Goal: Task Accomplishment & Management: Manage account settings

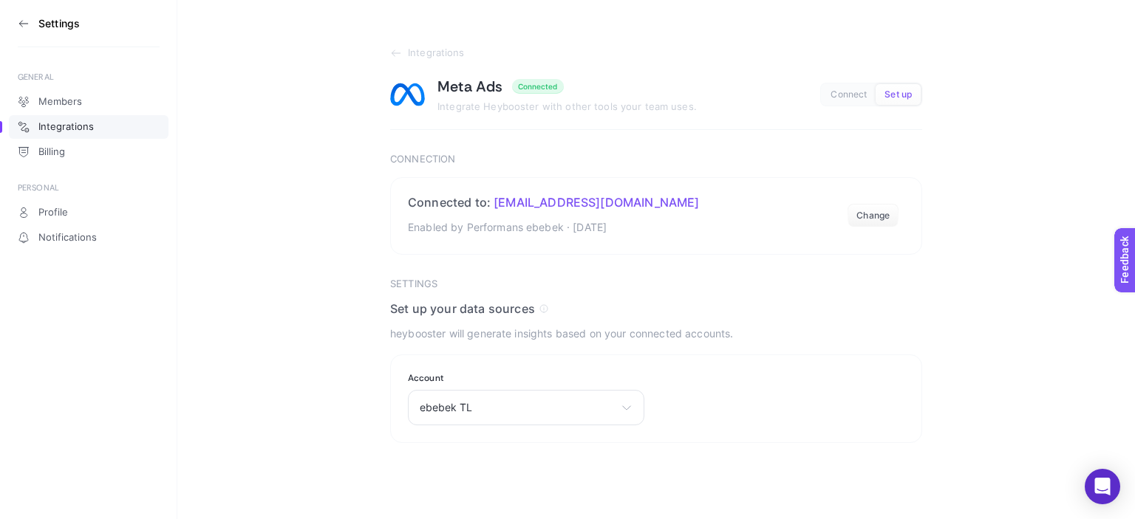
click at [39, 24] on h3 "Settings" at bounding box center [58, 24] width 41 height 12
click at [25, 23] on icon at bounding box center [24, 24] width 12 height 12
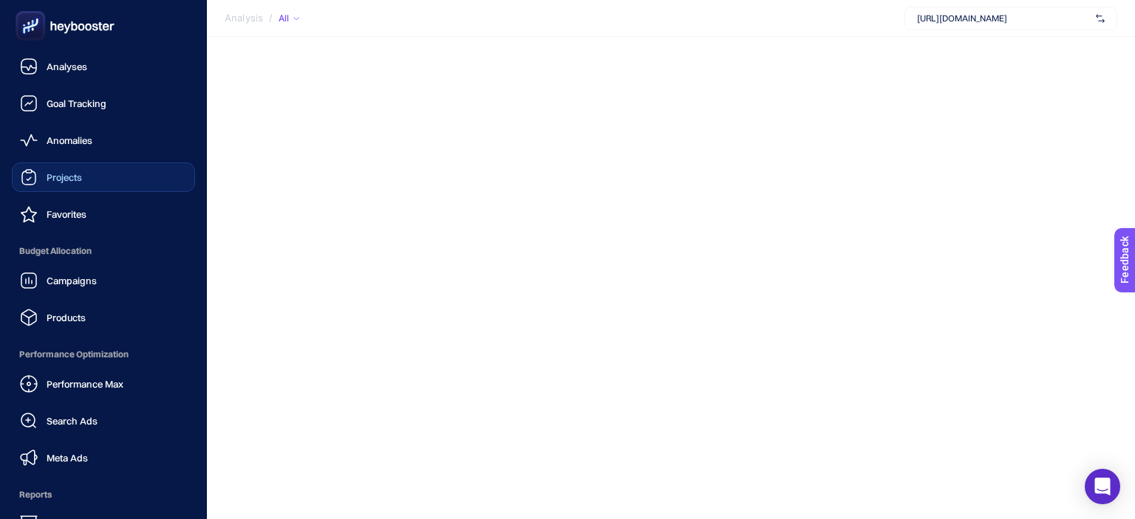
click at [68, 182] on span "Projects" at bounding box center [64, 177] width 35 height 12
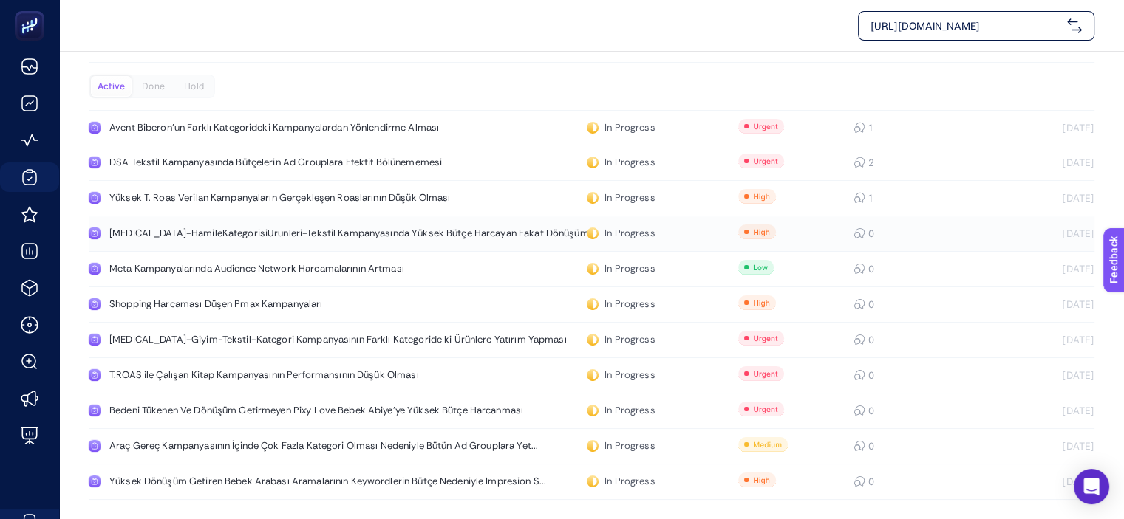
scroll to position [33, 0]
click at [247, 126] on div "Avent Biberon'un Farklı Kategorideki Kampanyalardan Yönlendirme Alması" at bounding box center [279, 127] width 341 height 12
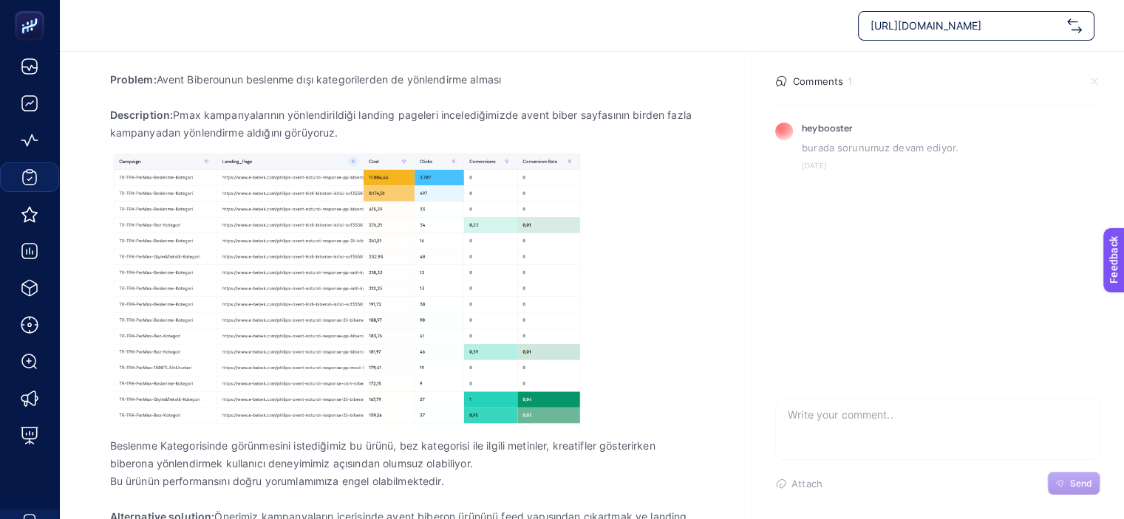
scroll to position [136, 0]
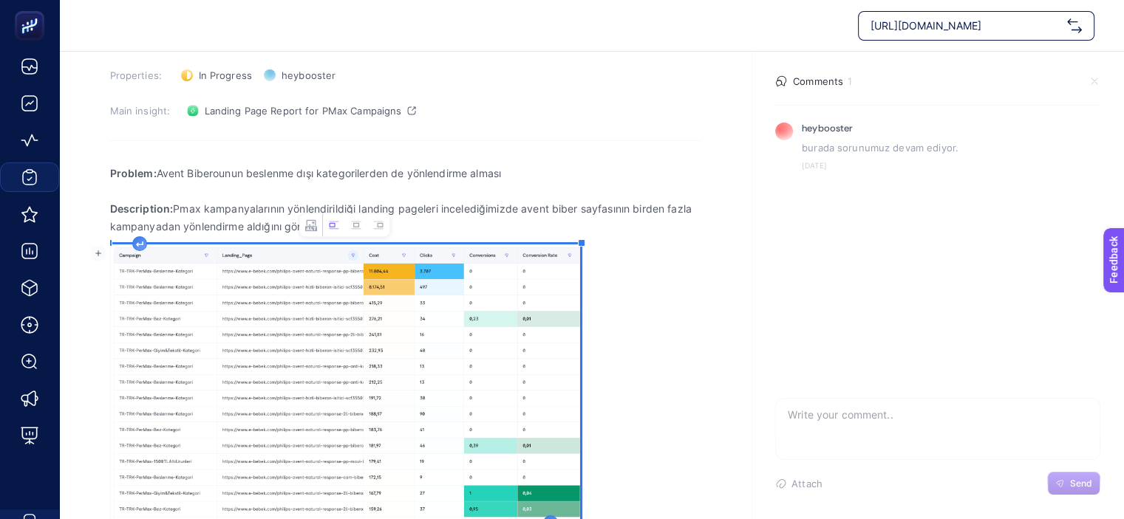
click at [290, 315] on img "Rich Text Editor. Editing area: main" at bounding box center [345, 383] width 470 height 277
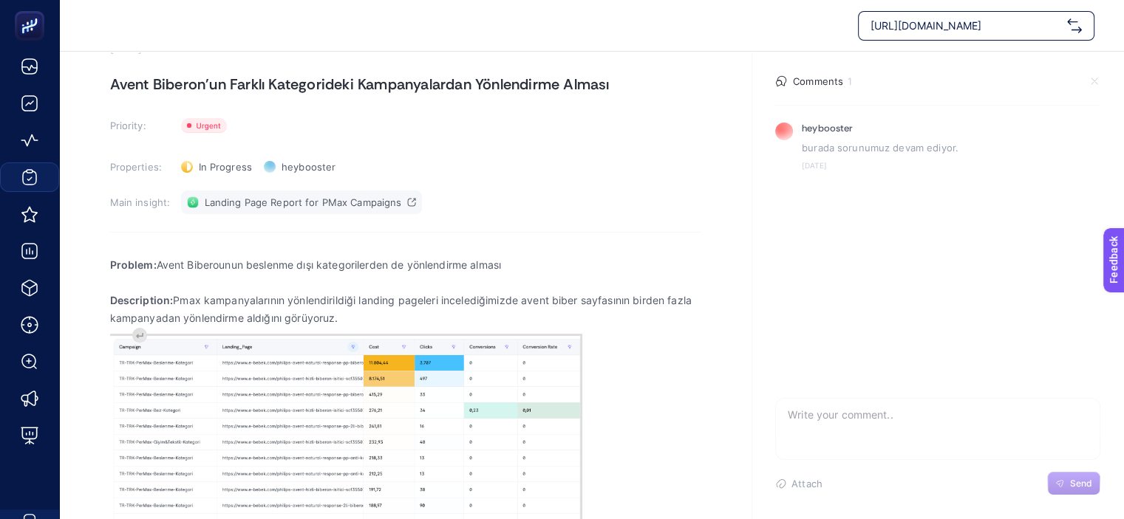
click at [275, 200] on span "Landing Page Report for PMax Campaigns" at bounding box center [303, 203] width 197 height 12
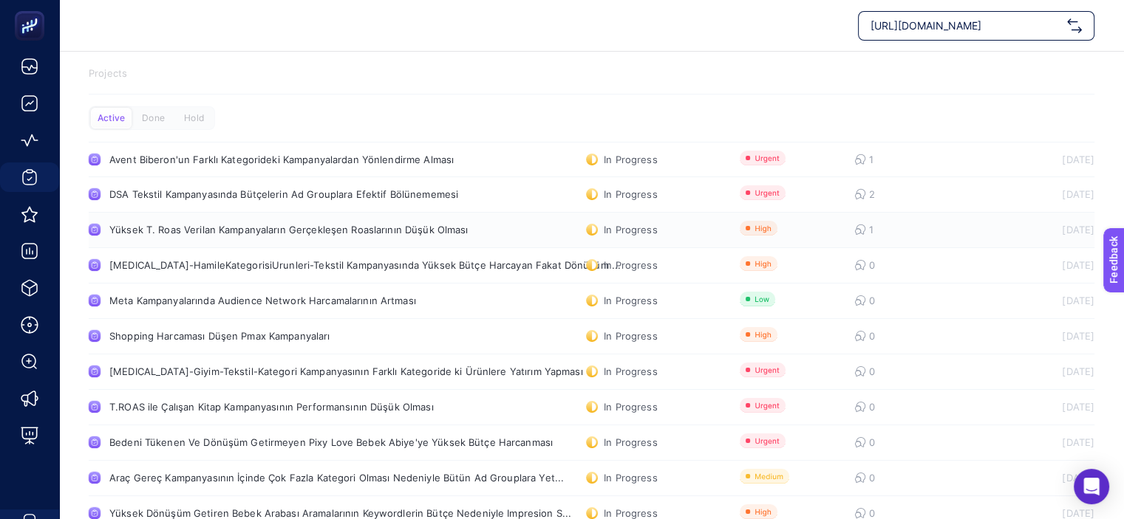
click at [423, 232] on div "Yüksek T. Roas Verilan Kampanyaların Gerçekleşen Roaslarının Düşük Olması" at bounding box center [288, 230] width 359 height 12
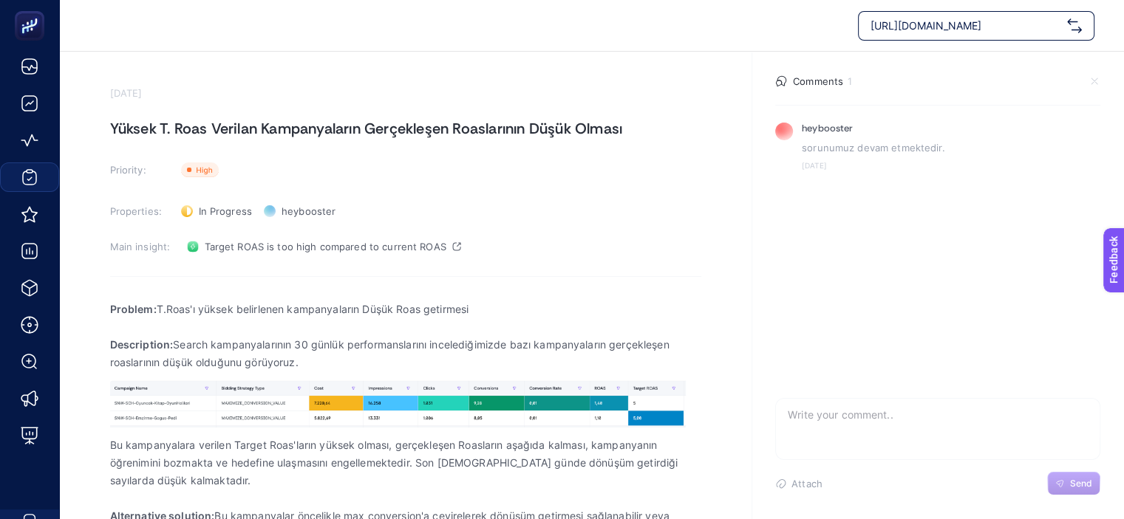
scroll to position [66, 0]
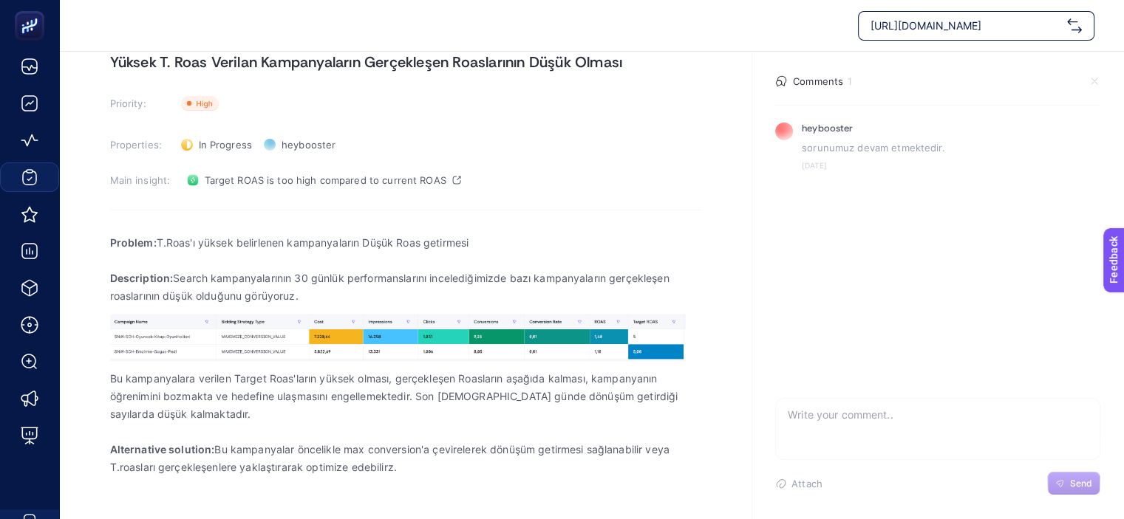
click at [843, 496] on div "Attach Send" at bounding box center [937, 484] width 325 height 24
click at [816, 485] on span "Attach" at bounding box center [806, 484] width 31 height 12
click at [0, 0] on input "Attach" at bounding box center [0, 0] width 0 height 0
click at [911, 482] on div "Attach Send" at bounding box center [937, 484] width 325 height 24
click at [874, 193] on section "heybooster sorunumuz devam etmektedir. [DATE]" at bounding box center [937, 249] width 349 height 289
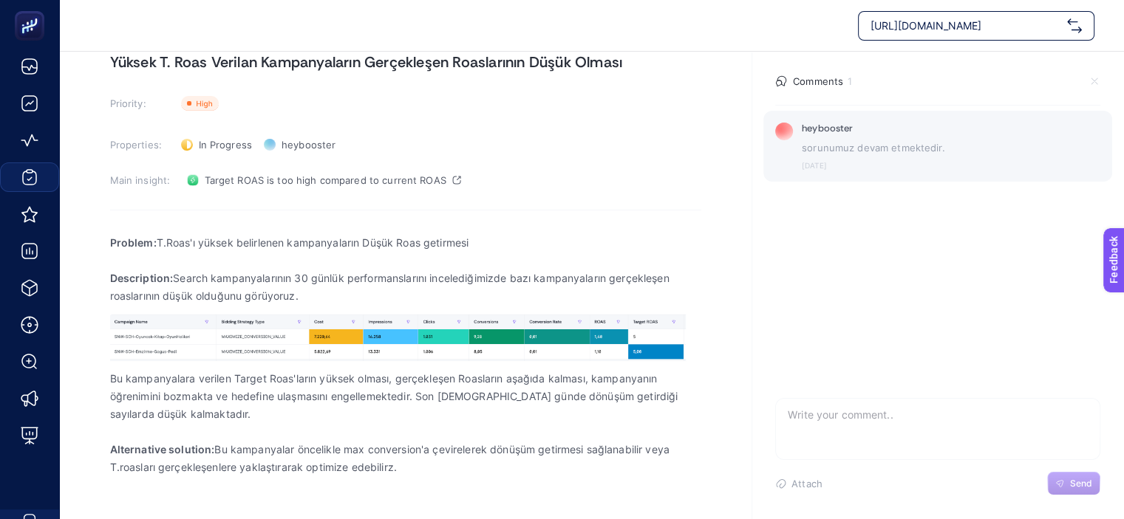
click at [872, 144] on p "sorunumuz devam etmektedir." at bounding box center [951, 147] width 298 height 15
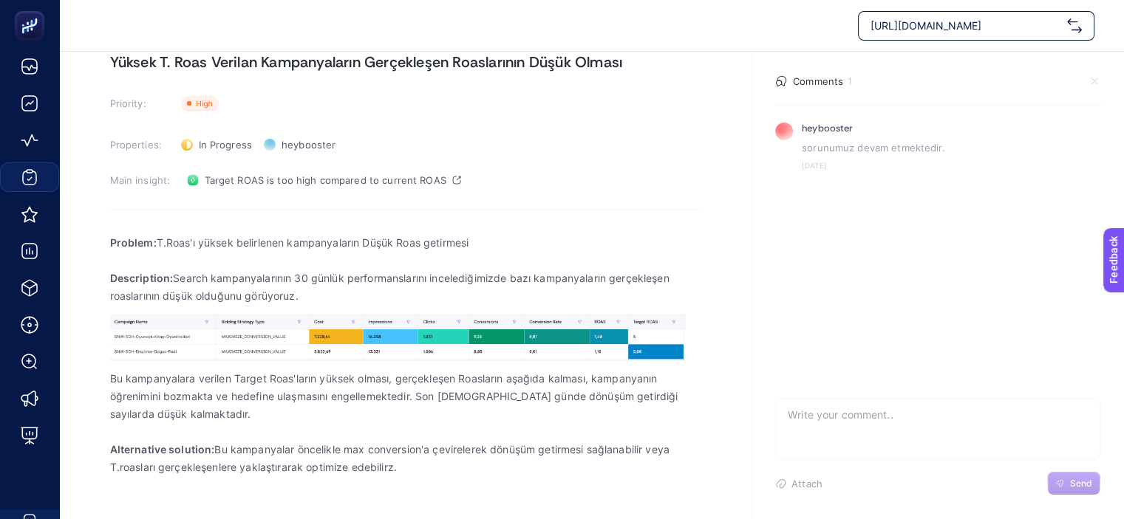
click at [1082, 484] on span "Send" at bounding box center [1081, 484] width 22 height 12
click at [1058, 304] on section "heybooster sorunumuz devam etmektedir. [DATE]" at bounding box center [937, 249] width 349 height 289
click at [1039, 388] on section "heybooster sorunumuz devam etmektedir. [DATE]" at bounding box center [937, 249] width 349 height 289
click at [1049, 423] on textarea at bounding box center [938, 422] width 324 height 47
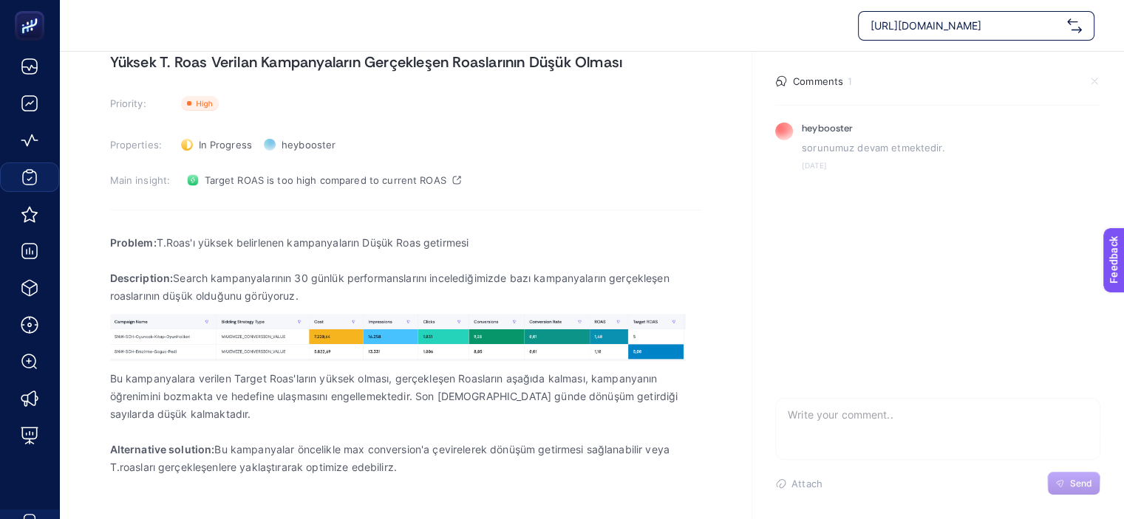
click at [1049, 423] on textarea at bounding box center [938, 422] width 324 height 47
click at [809, 419] on textarea at bounding box center [938, 422] width 324 height 47
type textarea "B"
type textarea "ROAS'lar revize edilmiştir"
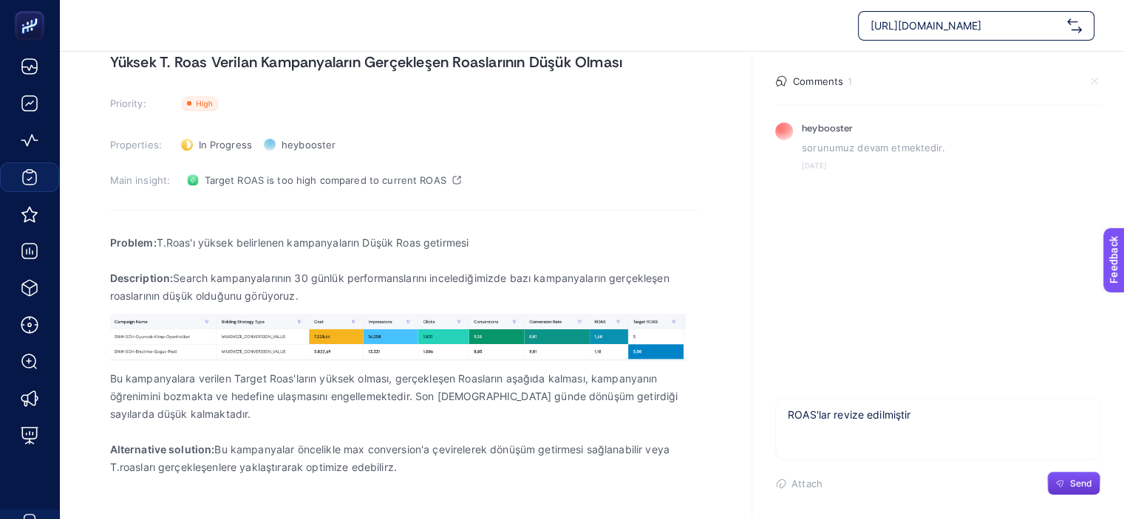
click at [1063, 478] on button "Send" at bounding box center [1073, 484] width 53 height 24
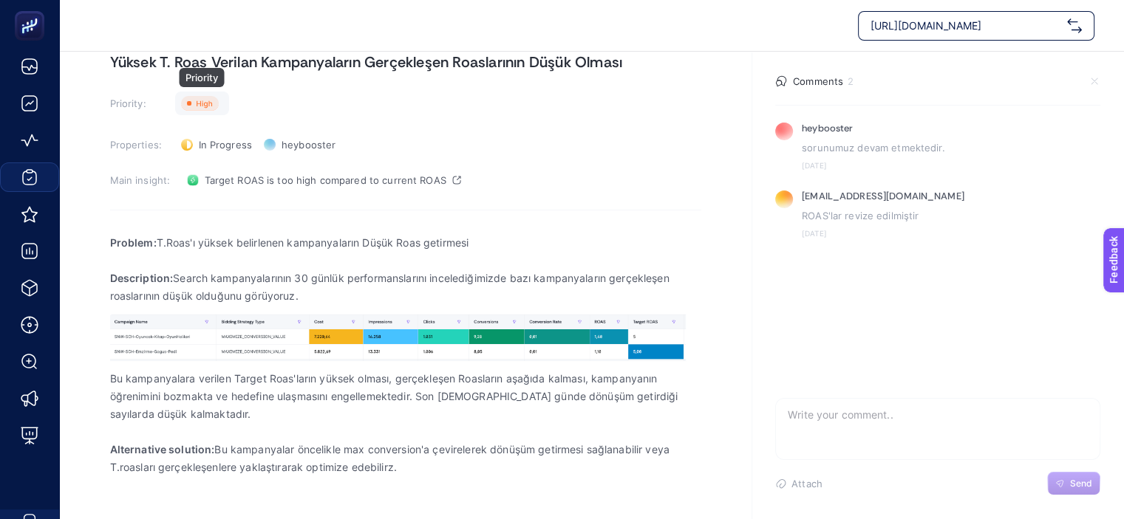
scroll to position [0, 0]
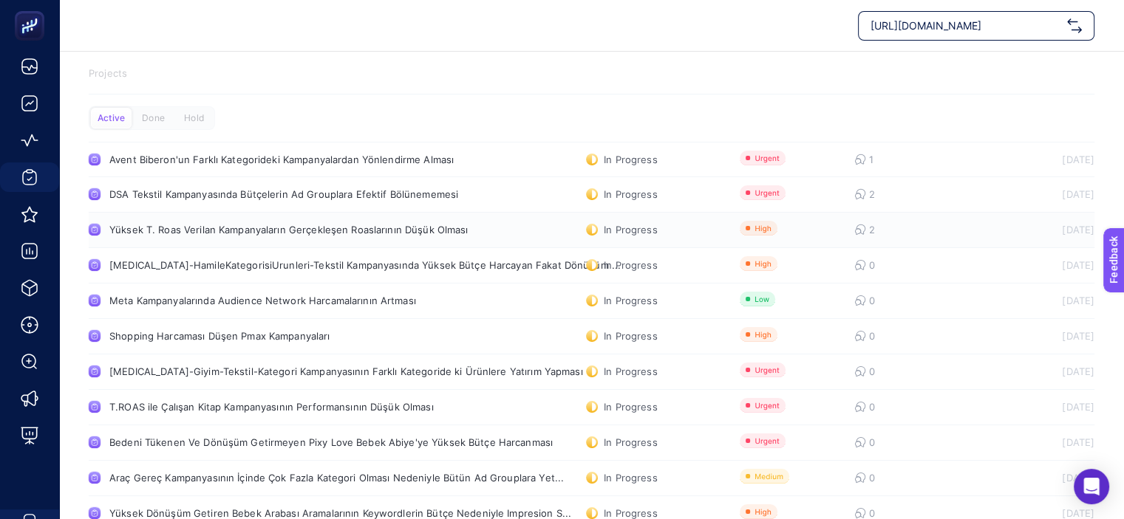
click at [395, 229] on div "Yüksek T. Roas Verilan Kampanyaların Gerçekleşen Roaslarının Düşük Olması" at bounding box center [288, 230] width 359 height 12
click at [636, 225] on div "In Progress" at bounding box center [621, 230] width 71 height 12
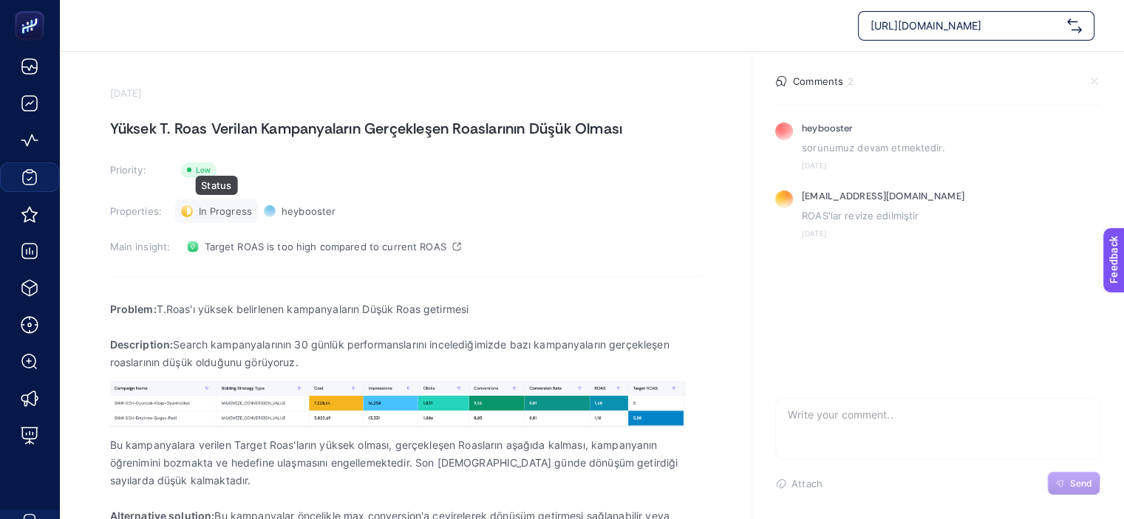
click at [223, 208] on span "In Progress" at bounding box center [225, 211] width 53 height 12
click at [216, 259] on span "Done" at bounding box center [218, 265] width 26 height 12
click at [361, 238] on link "Target ROAS is too high compared to current ROAS" at bounding box center [324, 247] width 286 height 24
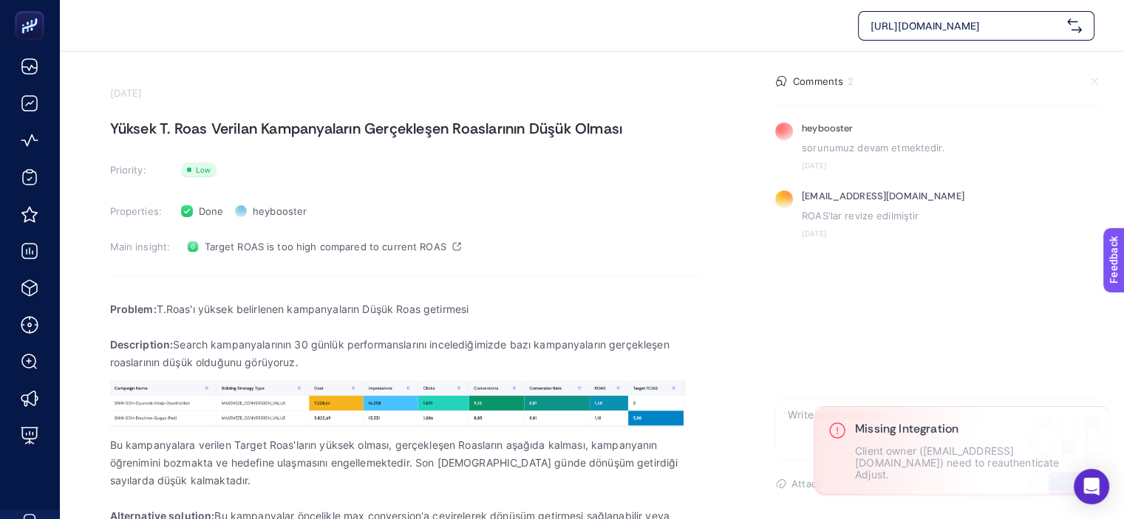
click at [140, 82] on section "July 2, 2025 Yüksek T. Roas Verilan Kampanyaların Gerçekleşen Roaslarının Düşük…" at bounding box center [591, 319] width 1065 height 535
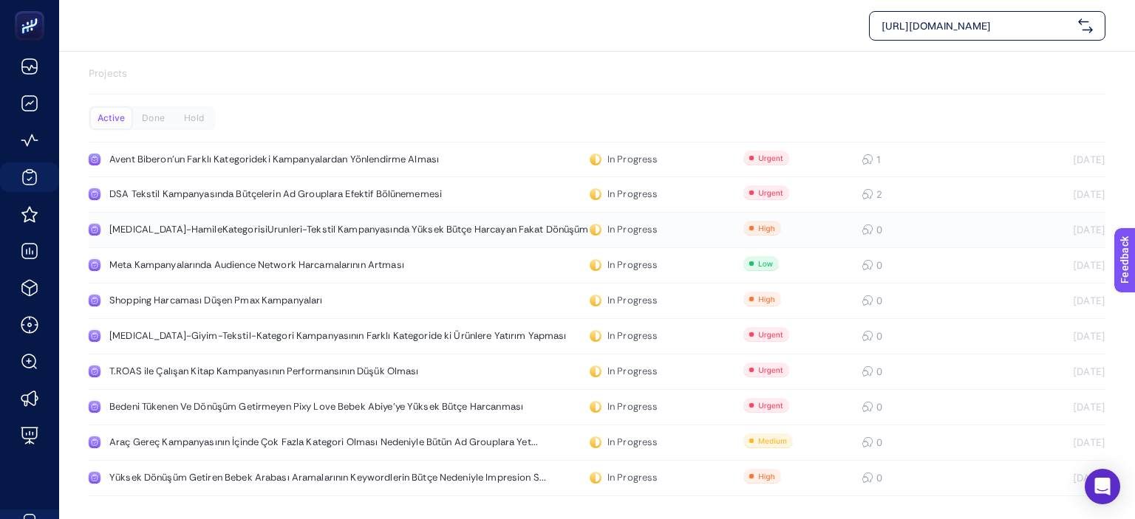
click at [273, 230] on div "[MEDICAL_DATA]-HamileKategorisiUrunleri-Tekstil Kampanyasında Yüksek Bütçe Harc…" at bounding box center [349, 230] width 480 height 12
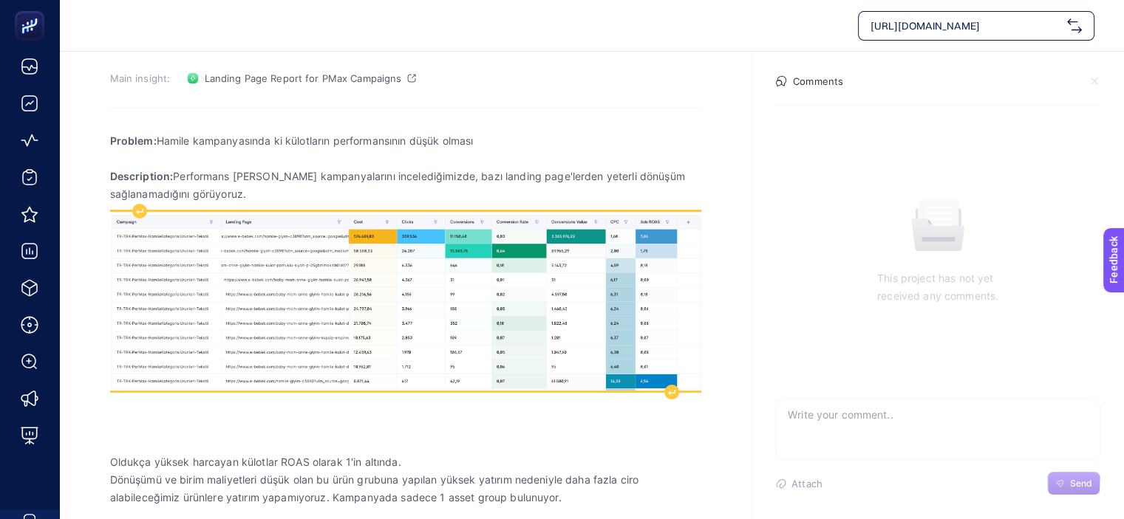
scroll to position [95, 0]
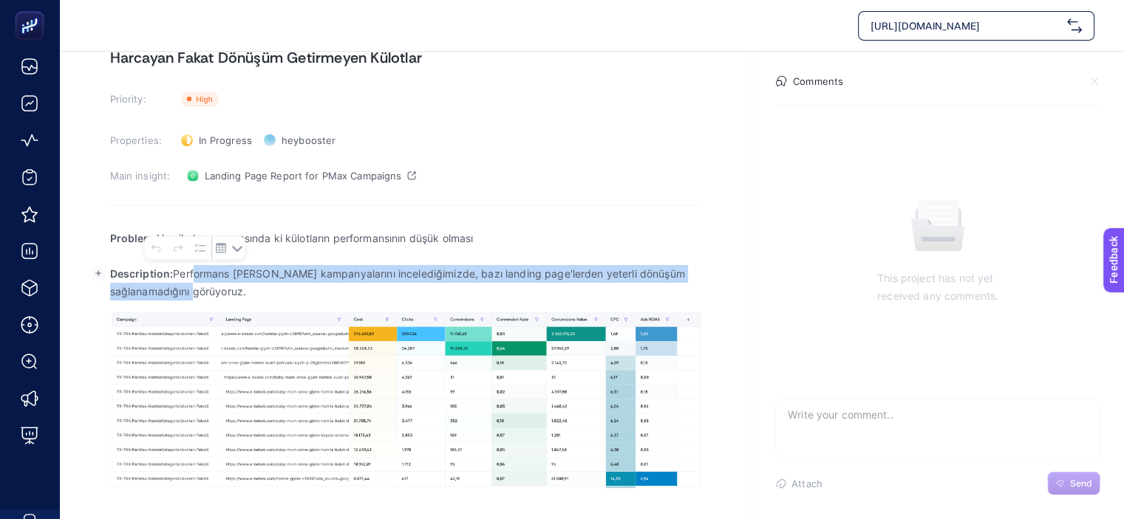
drag, startPoint x: 264, startPoint y: 293, endPoint x: 194, endPoint y: 274, distance: 71.9
click at [194, 274] on p "Description: Performans Max kampanyalarını incelediğimizde, bazı landing page'l…" at bounding box center [405, 282] width 591 height 35
click at [484, 290] on p "Description: Performans Max kampanyalarını incelediğimizde, bazı landing page'l…" at bounding box center [405, 282] width 591 height 35
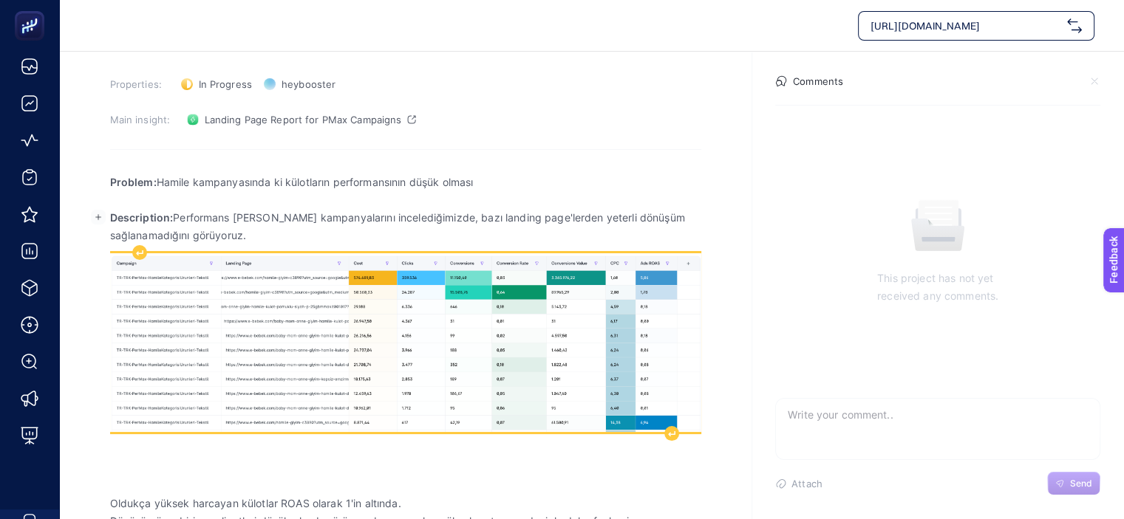
scroll to position [150, 0]
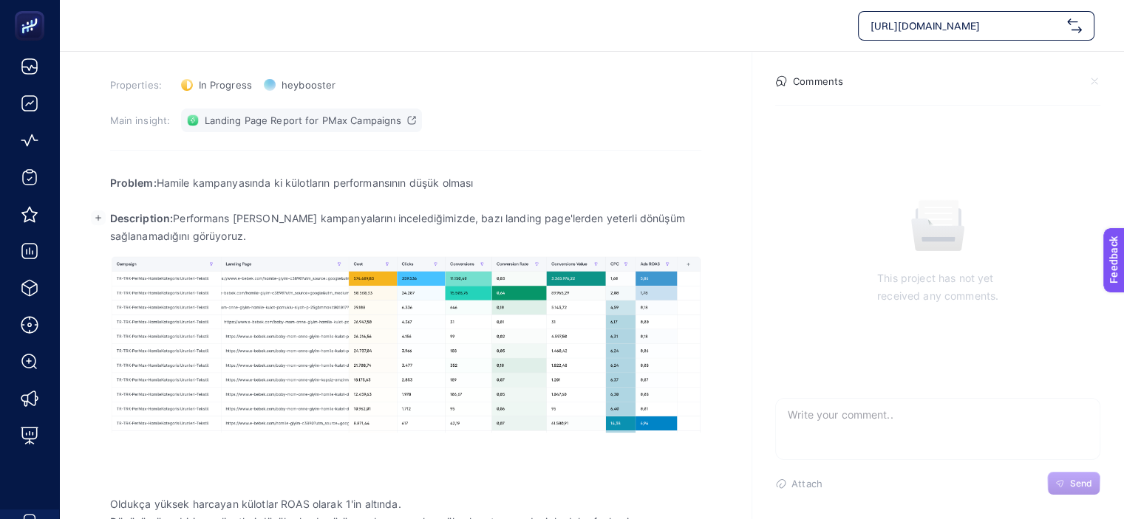
click at [268, 124] on span "Landing Page Report for PMax Campaigns" at bounding box center [303, 121] width 197 height 12
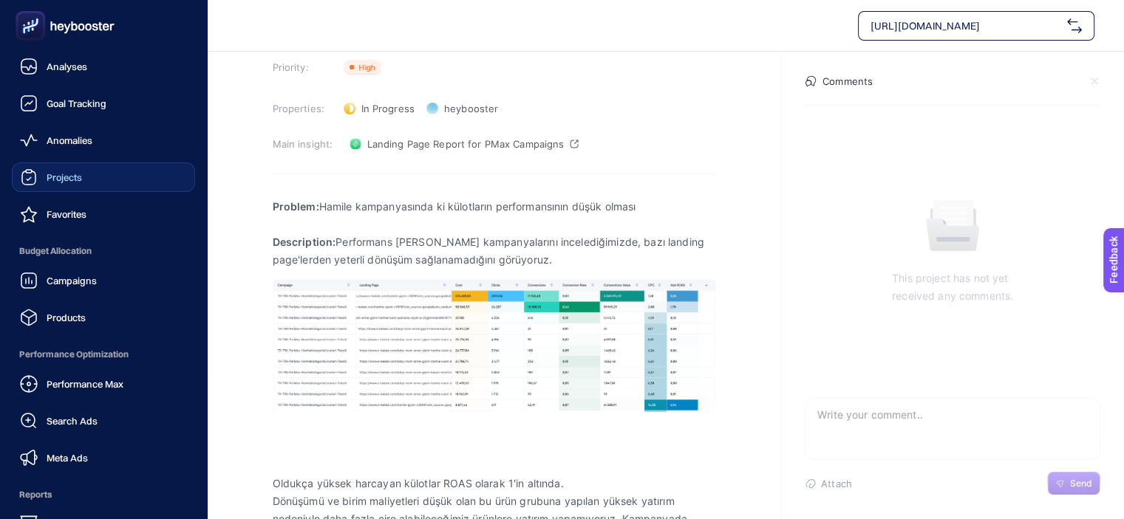
click at [60, 182] on span "Projects" at bounding box center [64, 177] width 35 height 12
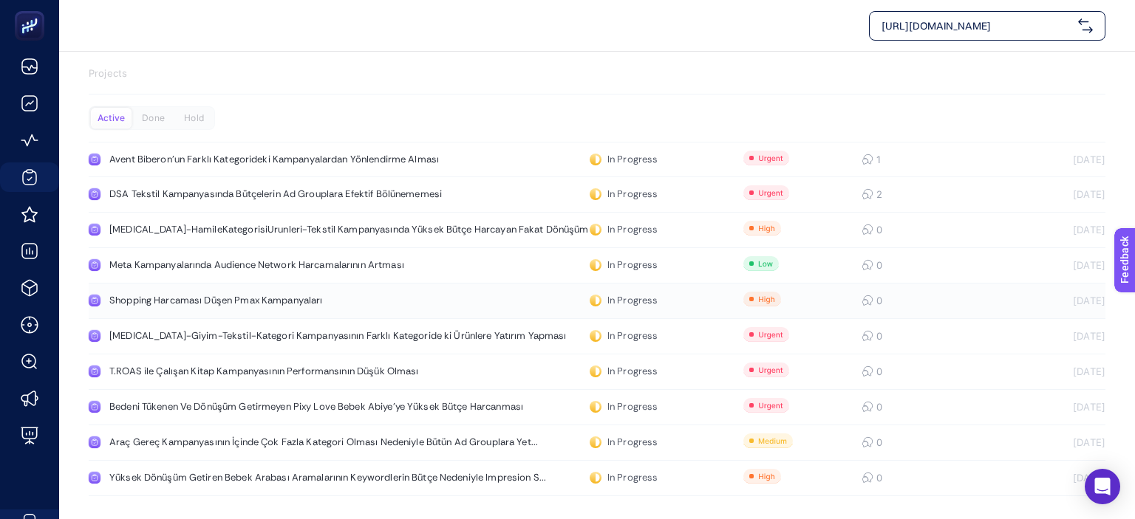
click at [275, 303] on div "Shopping Harcaması Düşen Pmax Kampanyaları" at bounding box center [279, 301] width 341 height 12
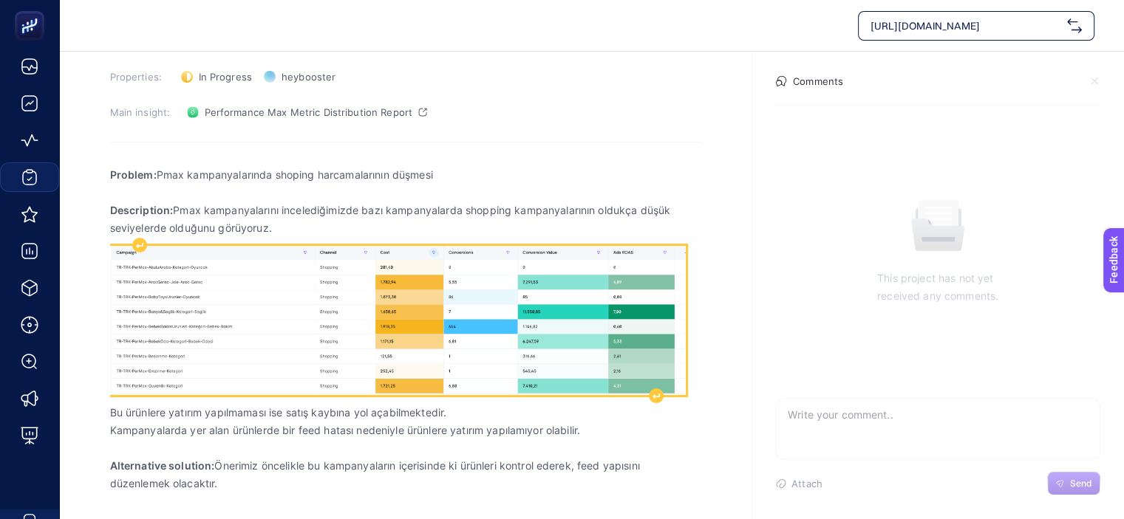
scroll to position [2, 0]
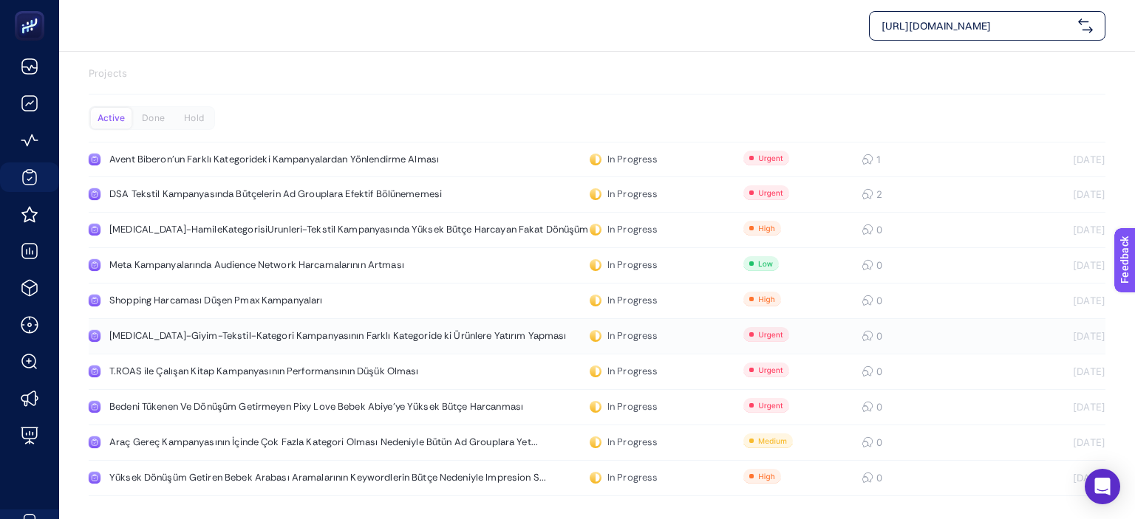
click at [256, 338] on div "[MEDICAL_DATA]-Giyim-Tekstil-Kategori Kampanyasının Farklı Kategoride ki Ürünle…" at bounding box center [337, 336] width 457 height 12
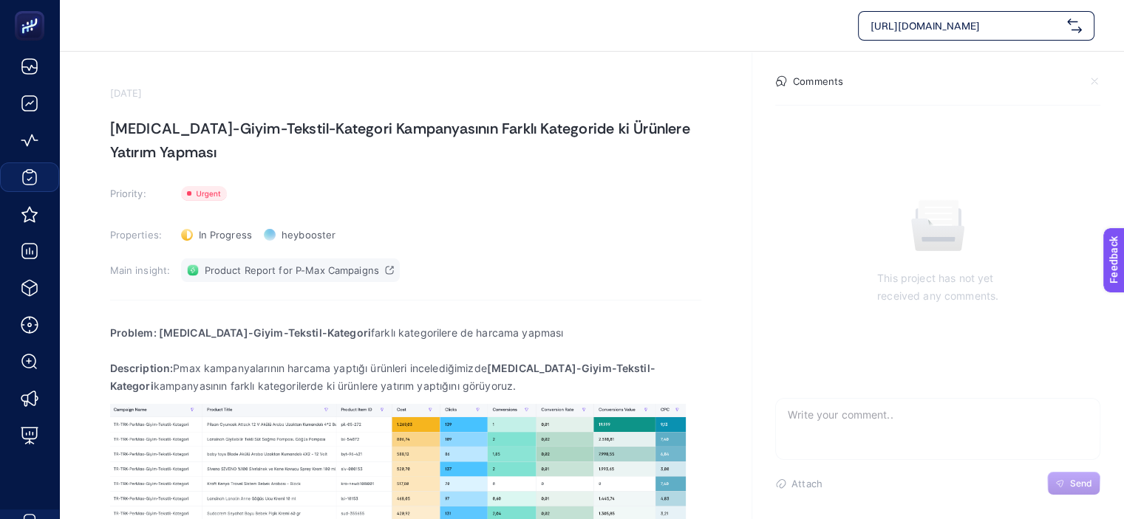
click at [239, 274] on span "Product Report for P-Max Campaigns" at bounding box center [292, 270] width 174 height 12
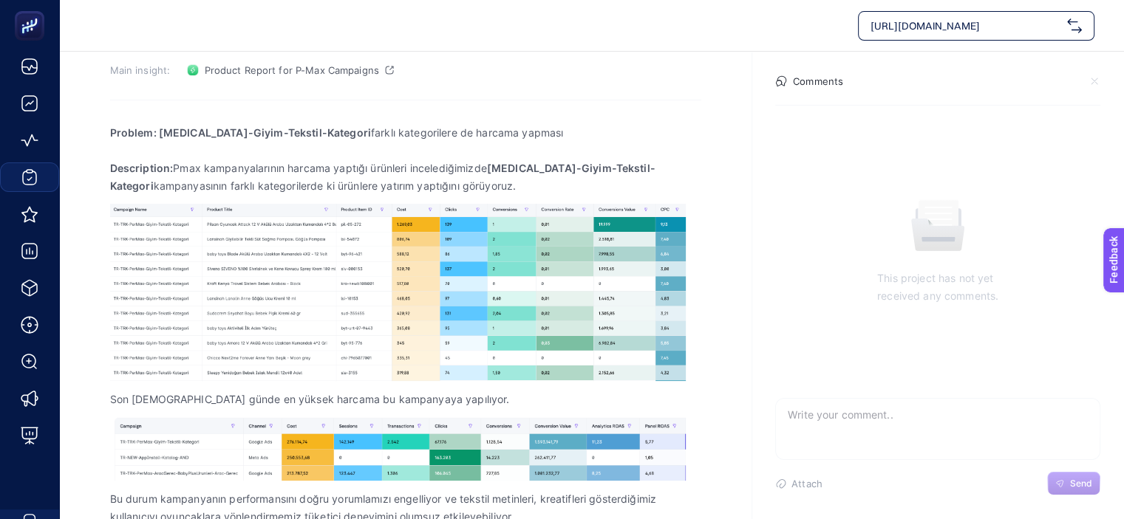
scroll to position [201, 0]
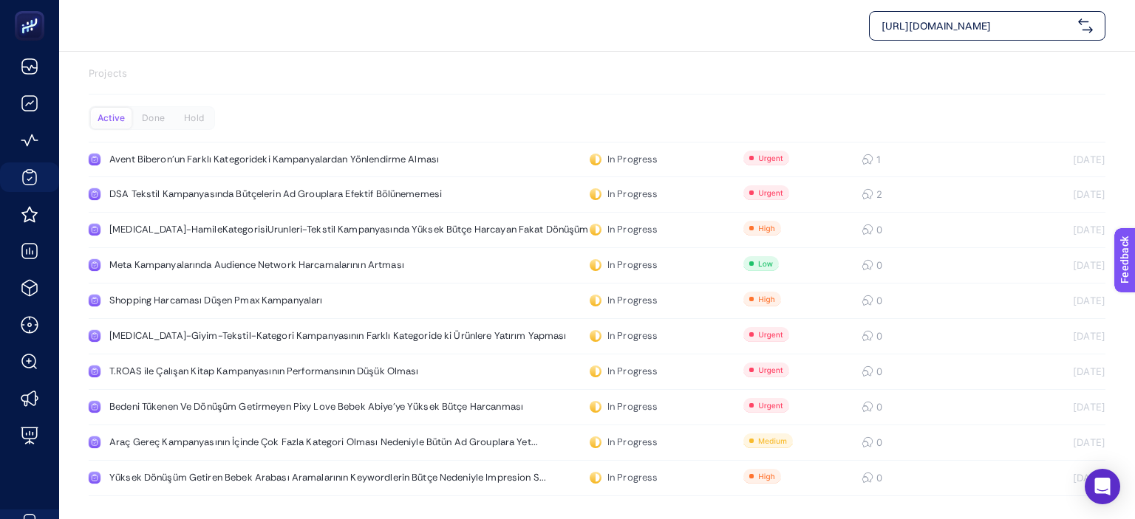
click at [608, 61] on div "Projects Active Done Hold Avent Biberon'un Farklı Kategorideki Kampanyalardan Y…" at bounding box center [597, 284] width 1076 height 465
click at [510, 260] on link "Meta Kampanyalarında Audience Network Harcamalarının Artması In Progress 0 7/23…" at bounding box center [597, 265] width 1017 height 35
